Goal: Browse casually

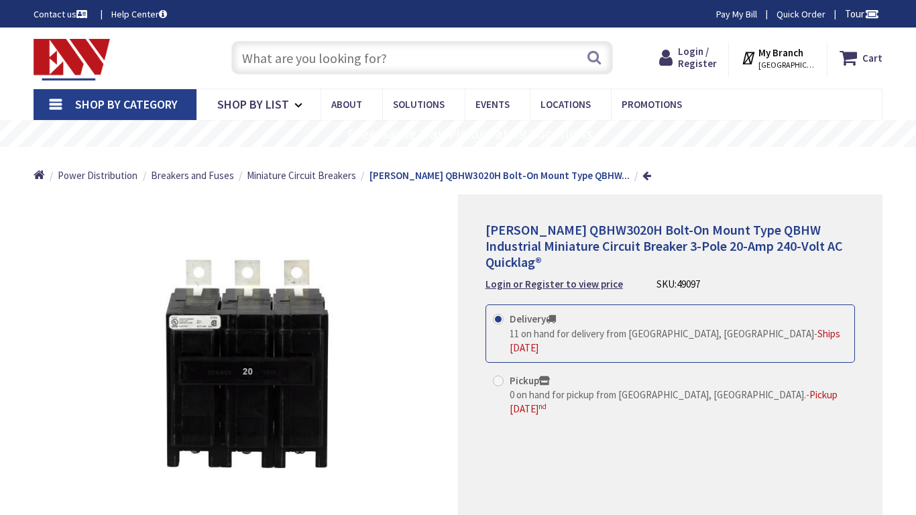
type input "[GEOGRAPHIC_DATA][US_STATE], [GEOGRAPHIC_DATA]"
